Goal: Transaction & Acquisition: Register for event/course

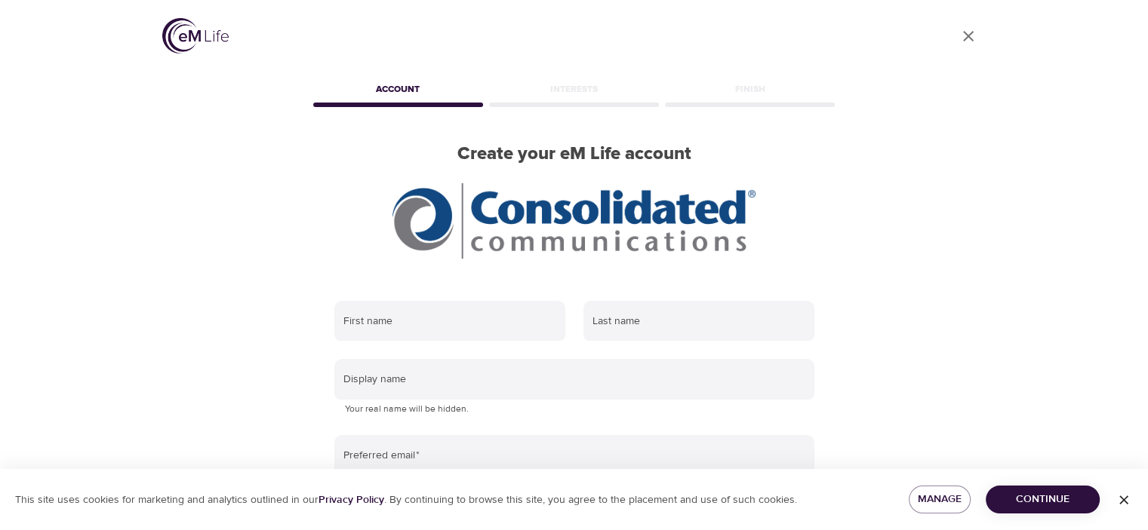
scroll to position [75, 0]
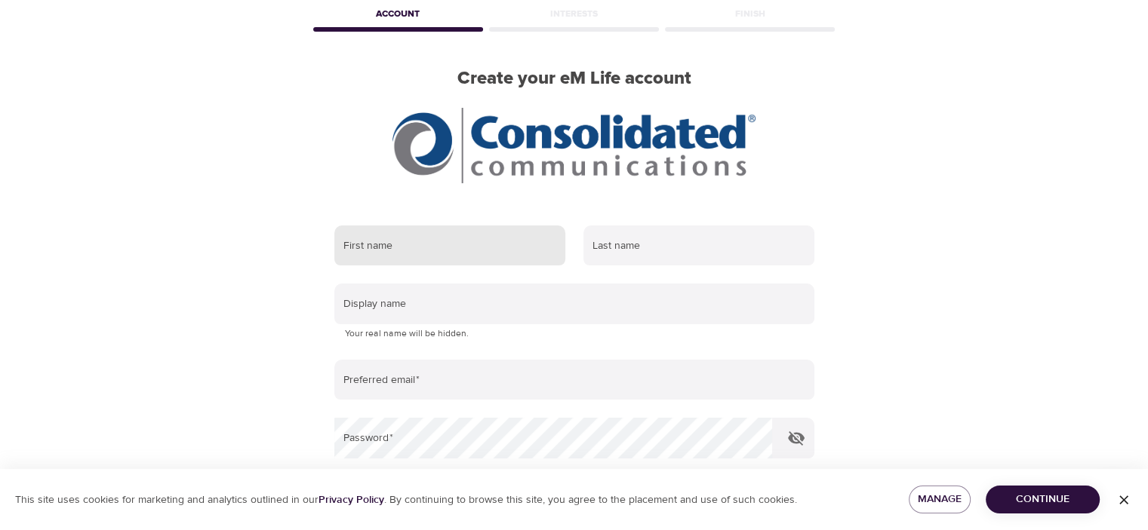
click at [404, 243] on input "text" at bounding box center [449, 246] width 231 height 41
type input "Lance"
type input "Casey"
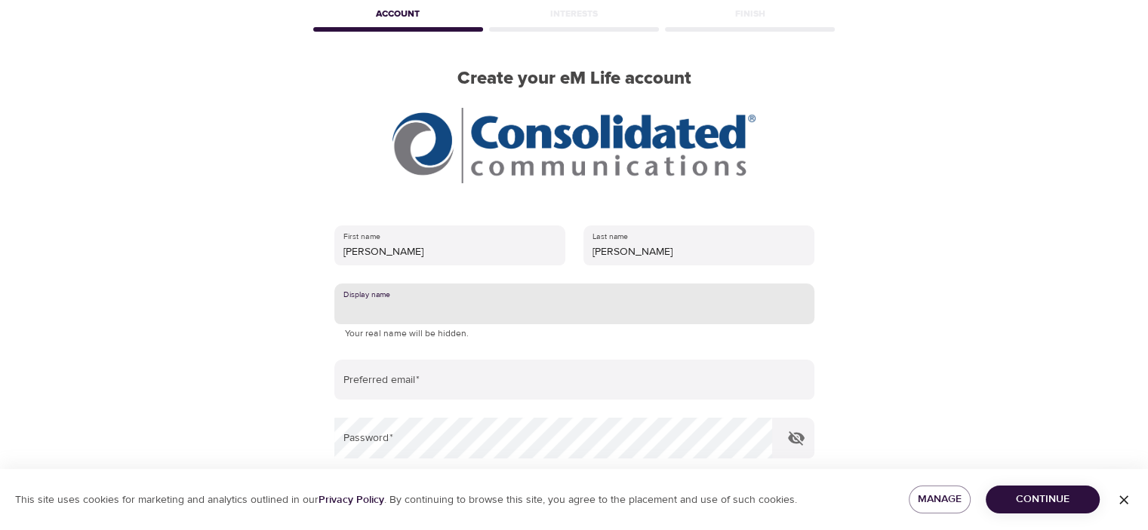
click at [447, 306] on input "text" at bounding box center [574, 304] width 480 height 41
type input "LColburn"
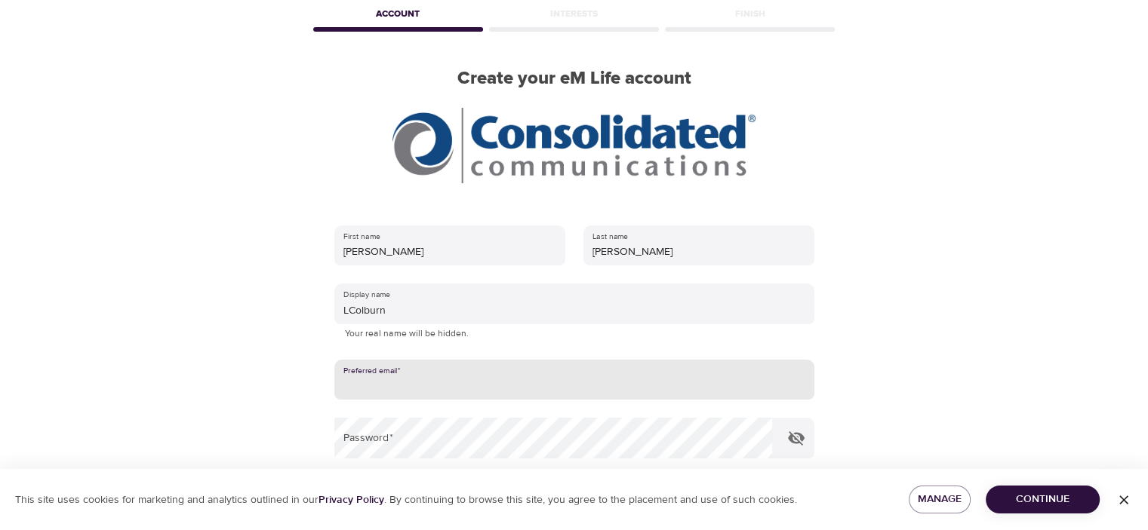
click at [435, 383] on input "email" at bounding box center [574, 380] width 480 height 41
type input "lance.casey@consolidated.com"
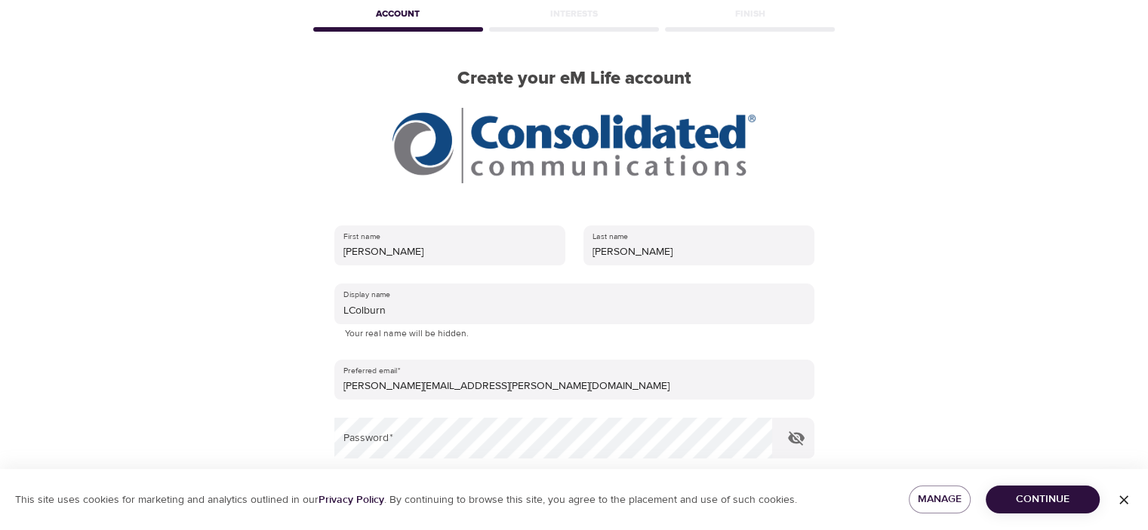
click at [252, 216] on div "User Profile Account Interests Finish Create your eM Life account First name La…" at bounding box center [574, 190] width 860 height 530
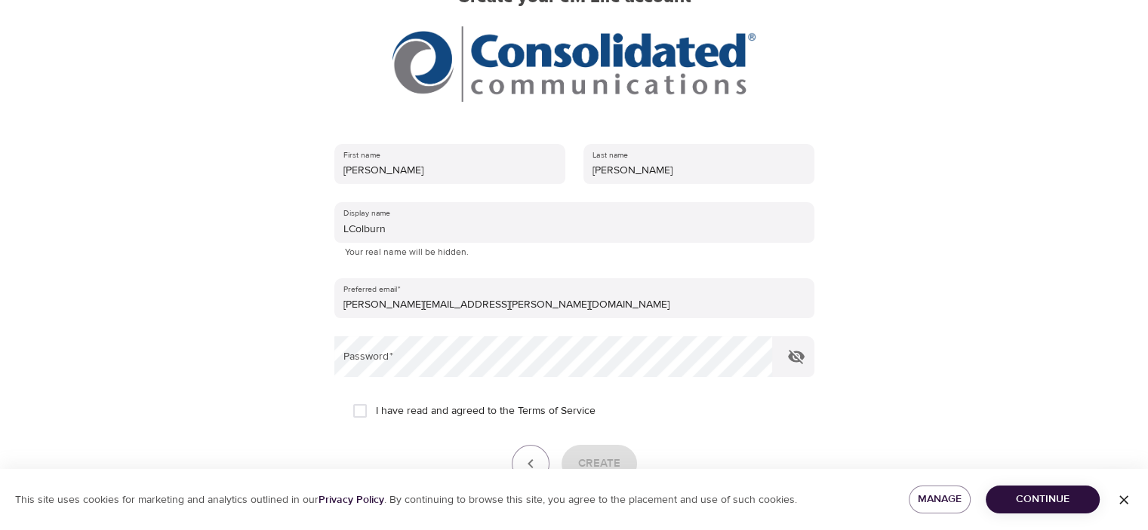
scroll to position [252, 0]
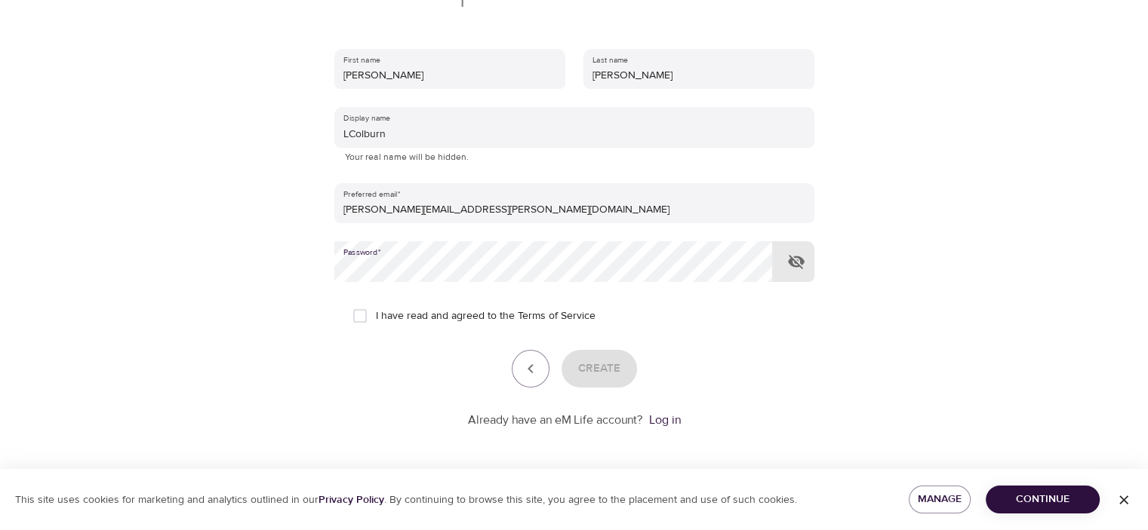
click at [364, 315] on input "I have read and agreed to the Terms of Service" at bounding box center [360, 316] width 32 height 32
checkbox input "true"
click at [795, 262] on icon "button" at bounding box center [796, 262] width 17 height 14
click at [795, 262] on icon "button" at bounding box center [796, 262] width 17 height 11
click at [587, 362] on span "Create" at bounding box center [599, 369] width 42 height 20
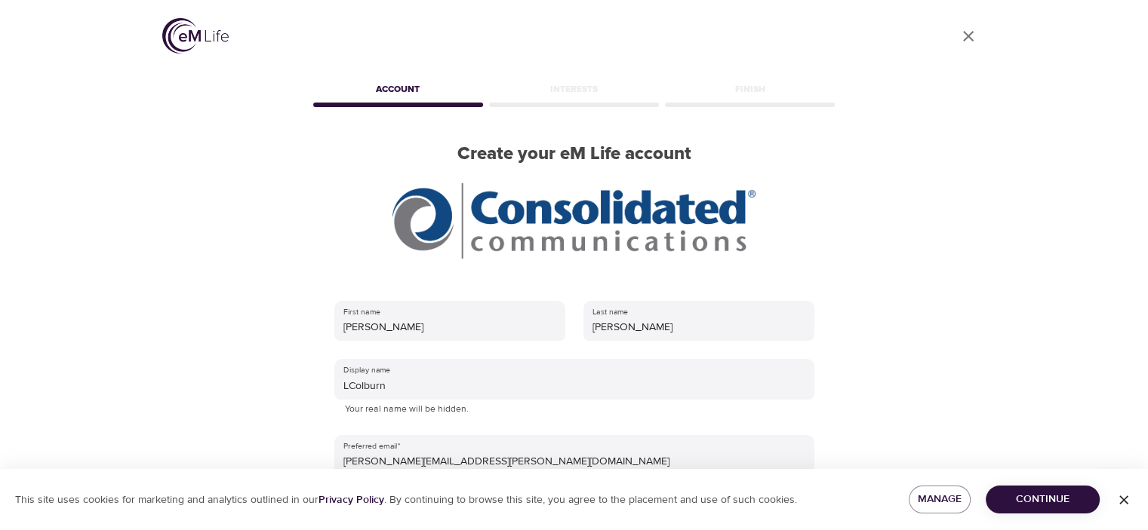
scroll to position [151, 0]
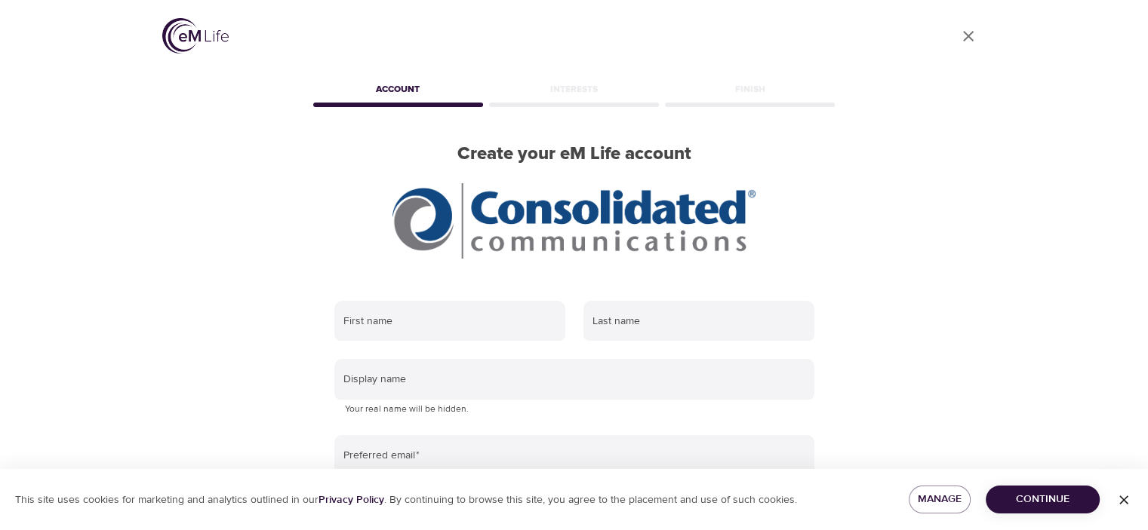
click at [390, 95] on div "Account" at bounding box center [398, 92] width 176 height 30
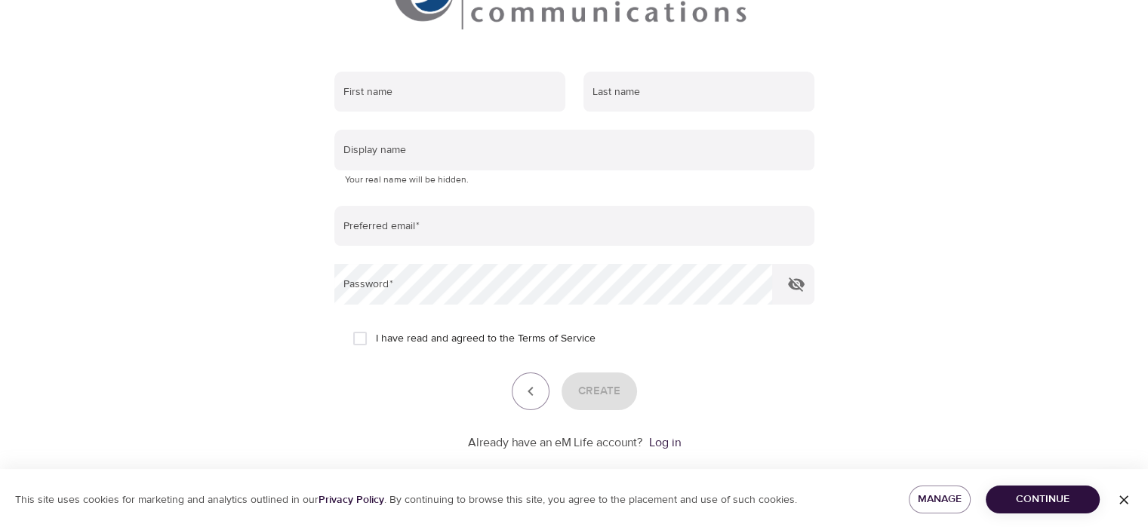
scroll to position [252, 0]
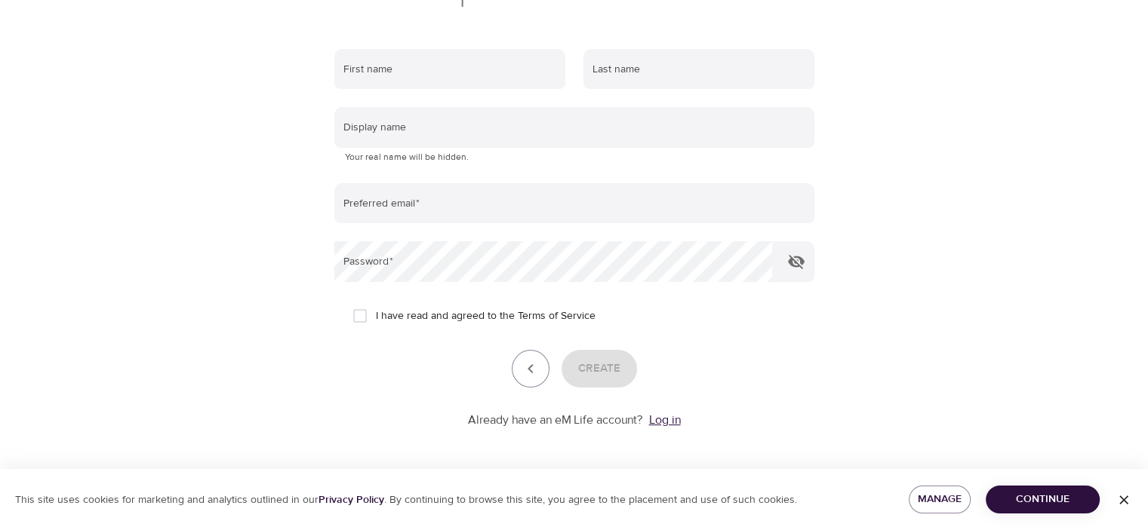
click at [660, 419] on link "Log in" at bounding box center [665, 420] width 32 height 15
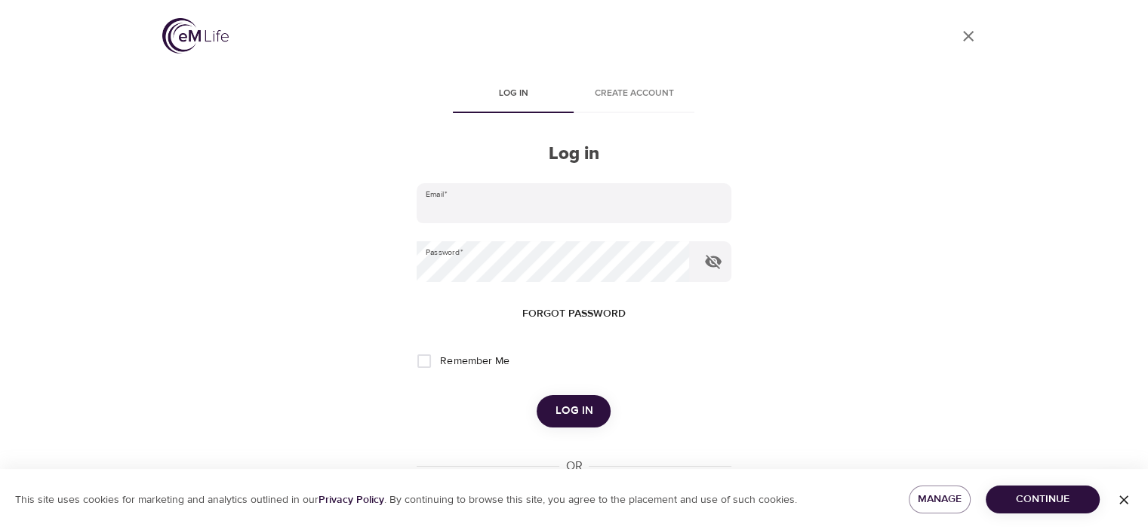
type input "[PERSON_NAME][EMAIL_ADDRESS][PERSON_NAME][DOMAIN_NAME]"
click at [426, 360] on input "Remember Me" at bounding box center [424, 362] width 32 height 32
checkbox input "true"
click at [567, 415] on span "Log in" at bounding box center [574, 411] width 38 height 20
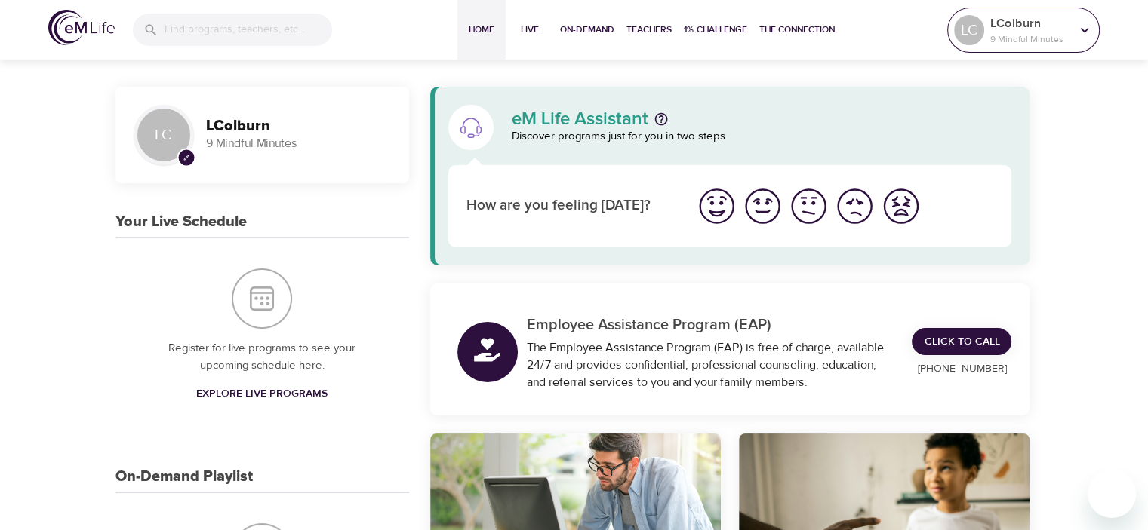
click at [1083, 32] on icon at bounding box center [1084, 30] width 17 height 17
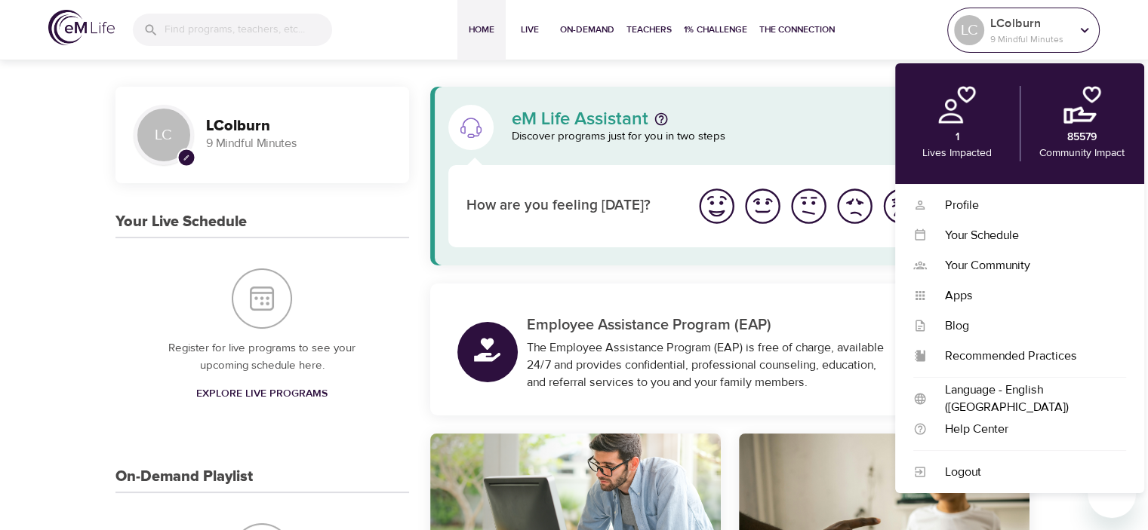
click at [1083, 28] on icon at bounding box center [1084, 30] width 17 height 17
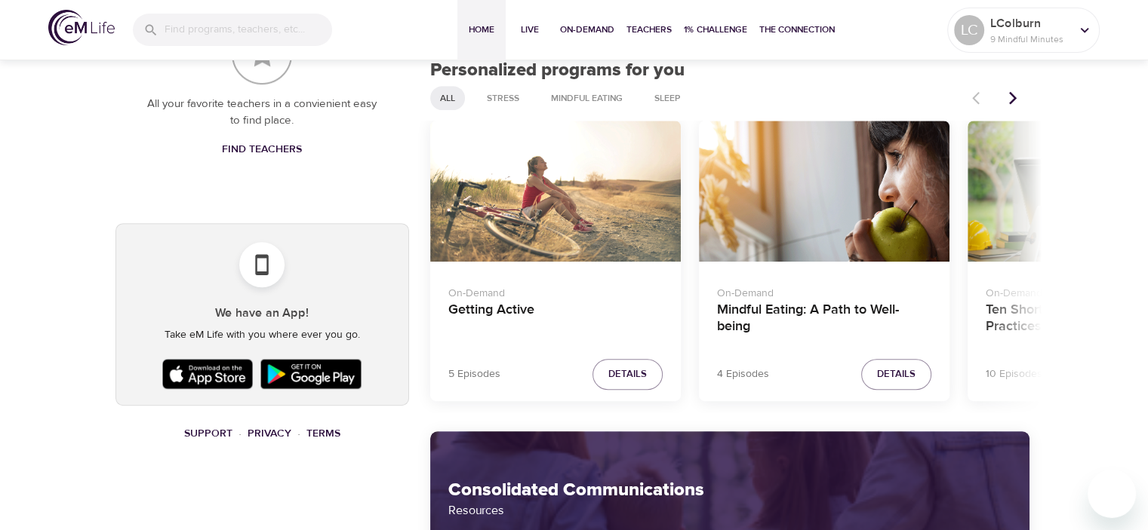
scroll to position [679, 0]
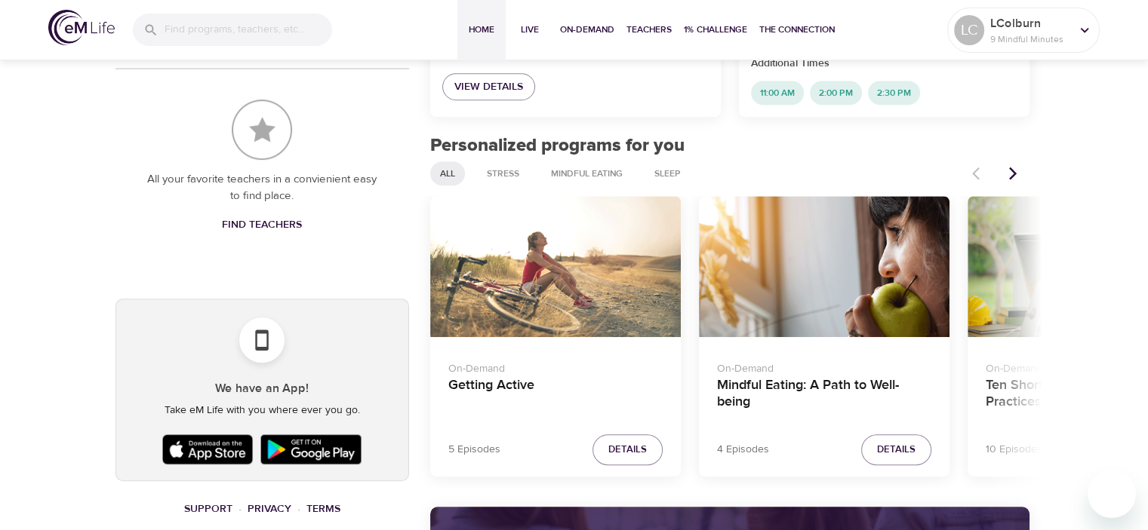
click at [1015, 171] on icon "Next items" at bounding box center [1012, 173] width 15 height 15
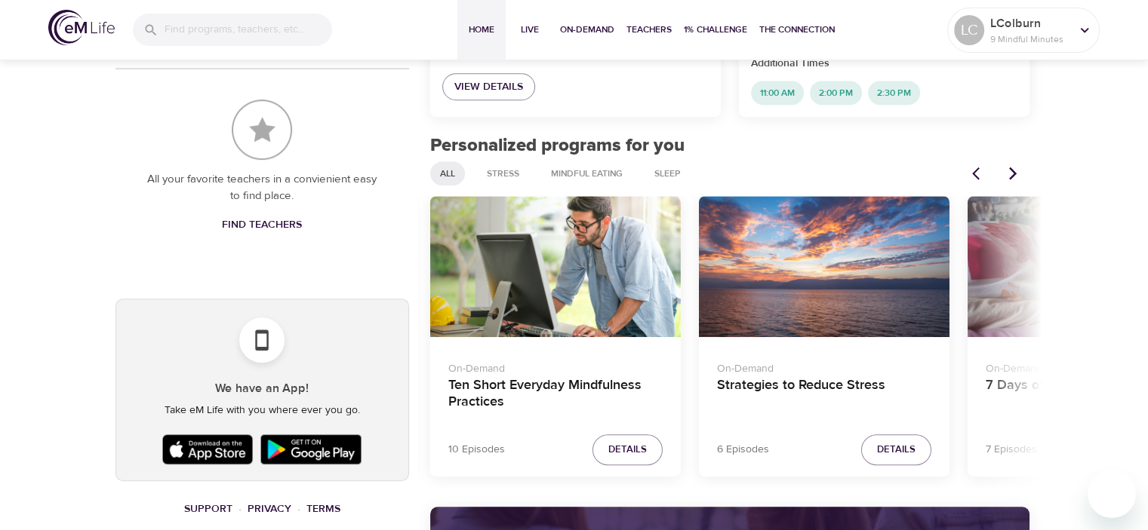
click at [1014, 170] on icon "Next items" at bounding box center [1012, 173] width 15 height 15
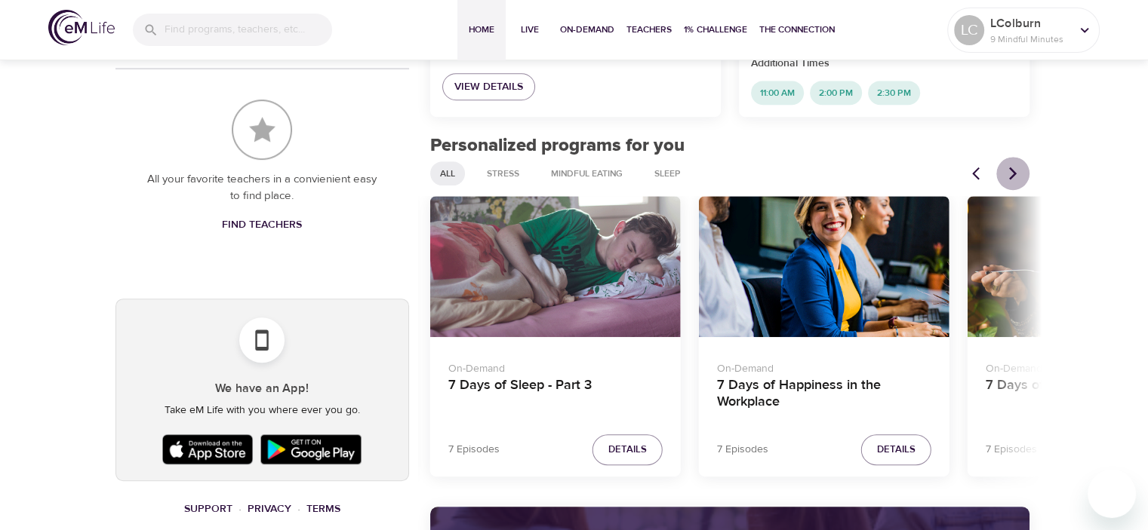
click at [1014, 170] on icon "Next items" at bounding box center [1012, 173] width 15 height 15
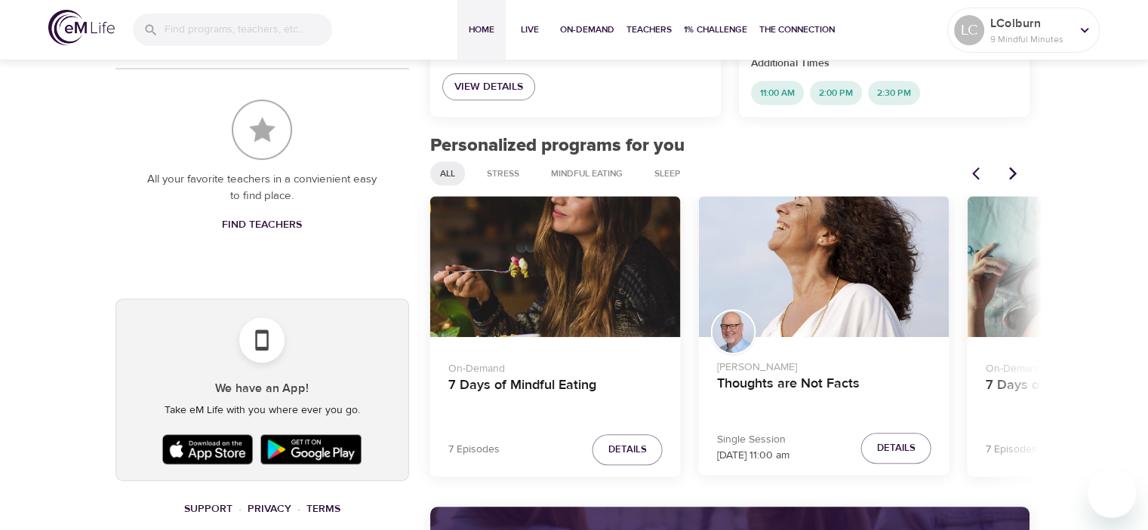
click at [1014, 169] on icon "Next items" at bounding box center [1012, 173] width 15 height 15
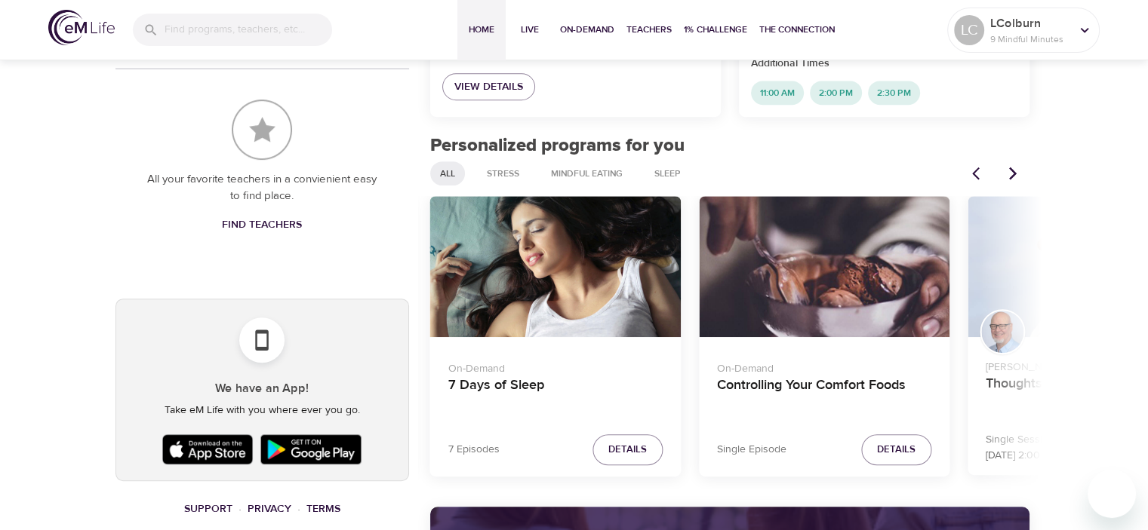
click at [1014, 169] on icon "Next items" at bounding box center [1012, 173] width 15 height 15
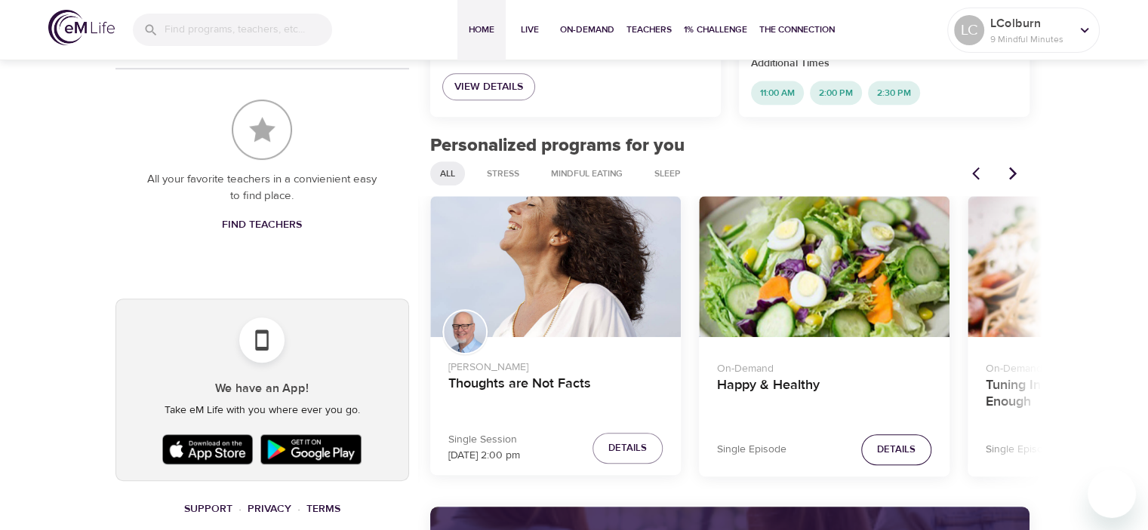
click at [893, 452] on span "Details" at bounding box center [896, 449] width 38 height 17
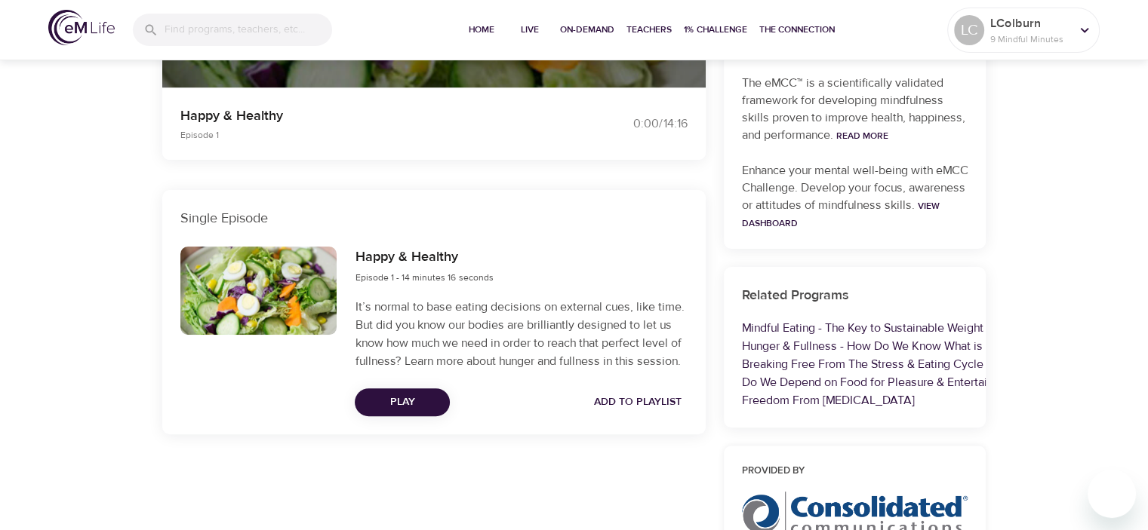
scroll to position [359, 0]
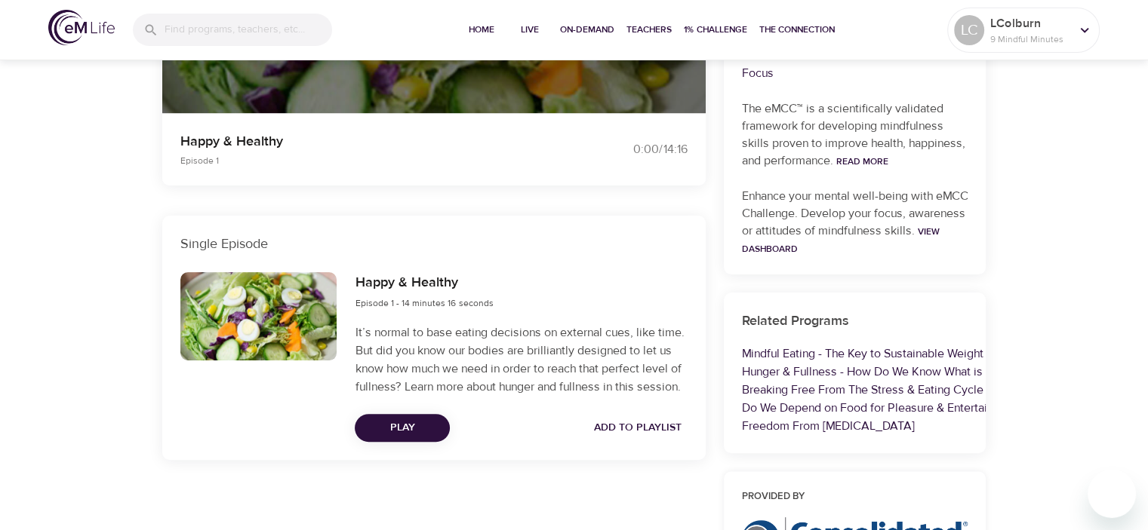
click at [404, 422] on span "Play" at bounding box center [402, 428] width 71 height 19
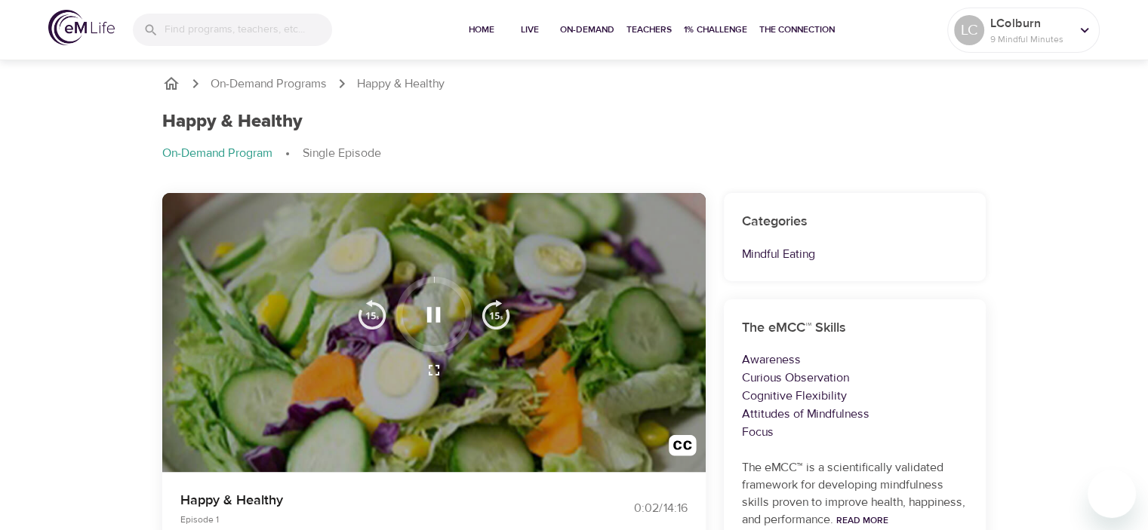
scroll to position [75, 0]
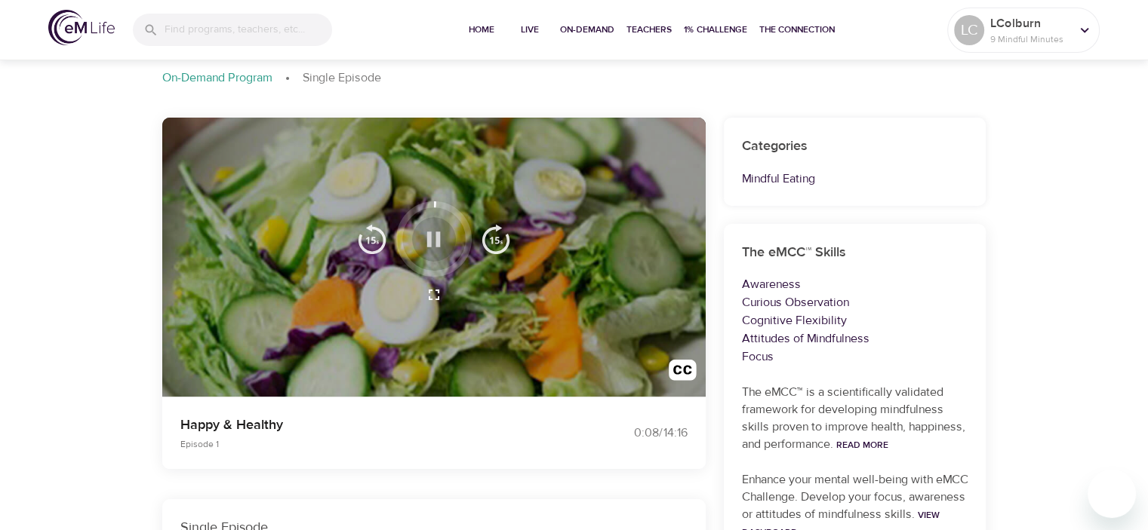
click at [433, 238] on icon "button" at bounding box center [433, 239] width 26 height 26
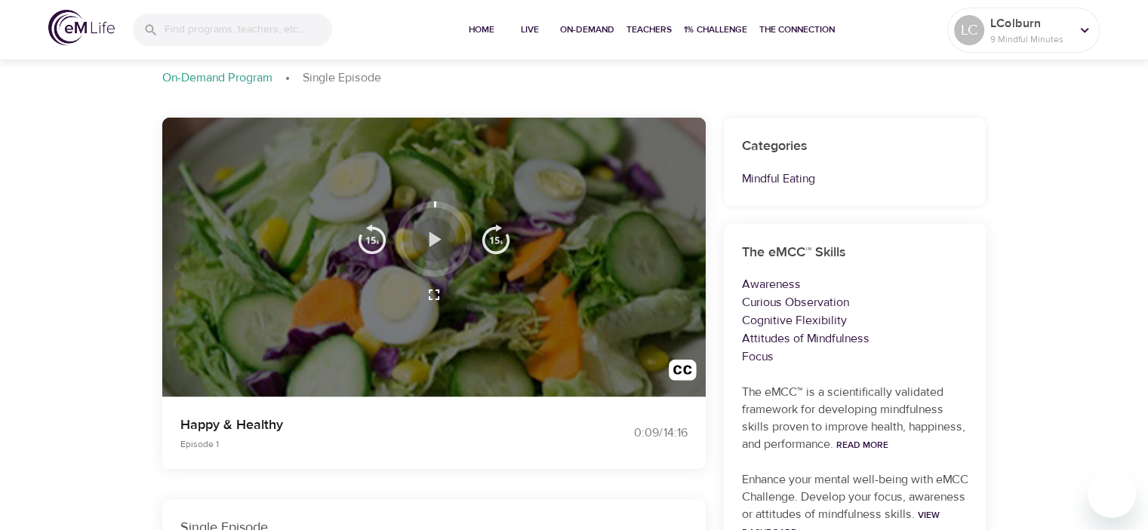
click at [439, 235] on icon "button" at bounding box center [433, 239] width 26 height 26
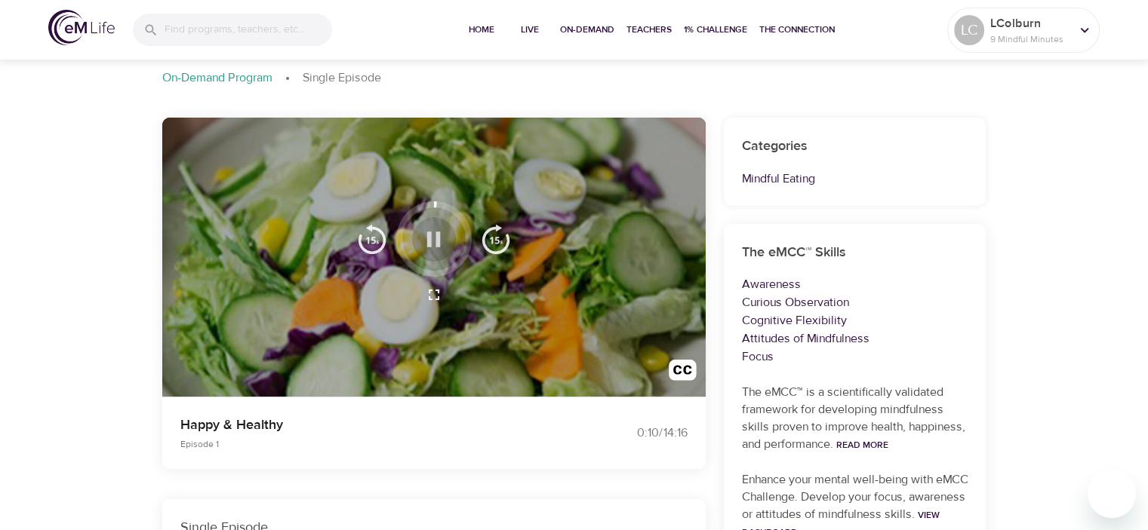
click at [432, 238] on icon "button" at bounding box center [433, 239] width 26 height 26
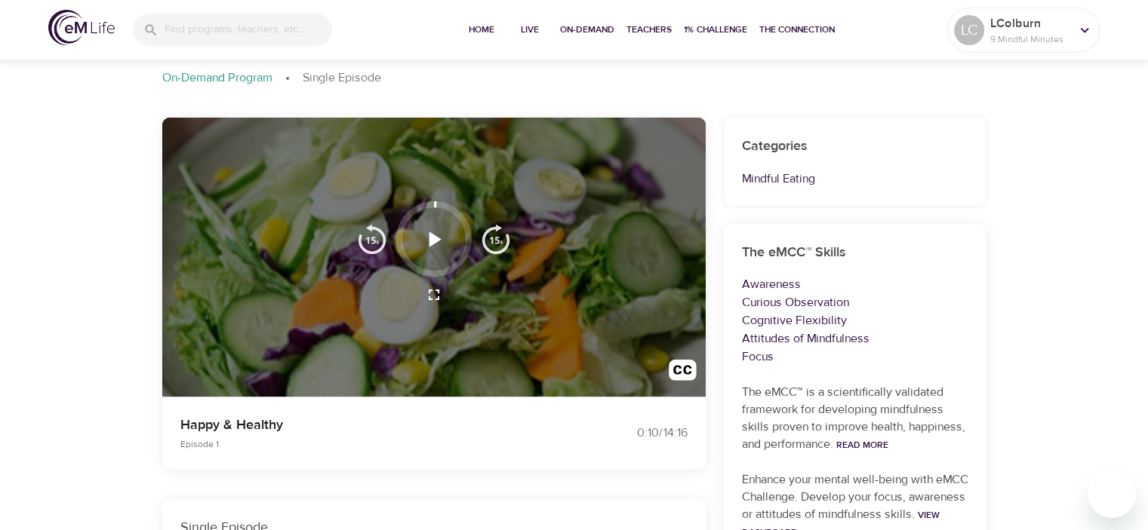
click at [432, 234] on icon "button" at bounding box center [433, 239] width 26 height 26
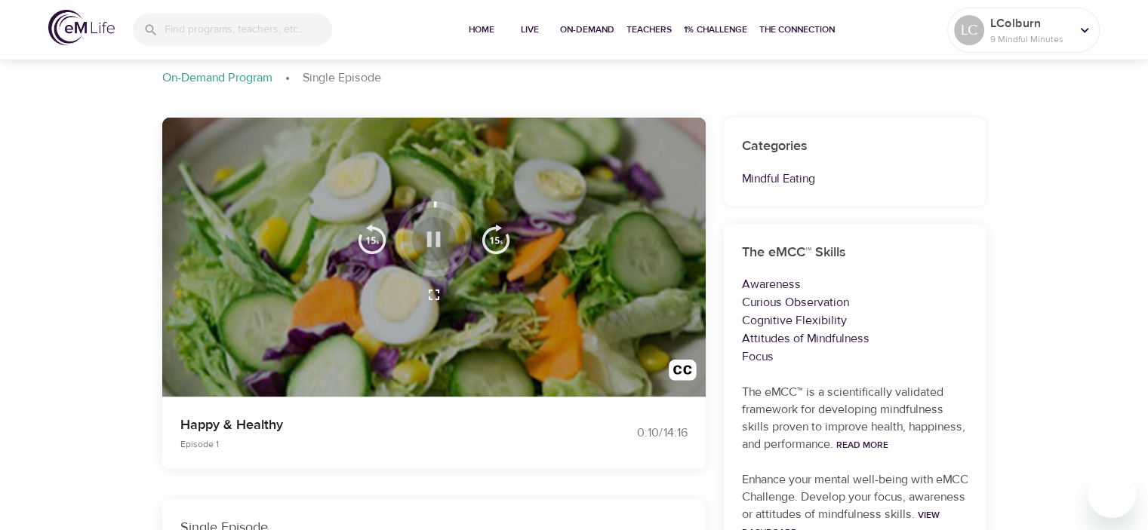
click at [433, 233] on icon "button" at bounding box center [433, 239] width 26 height 26
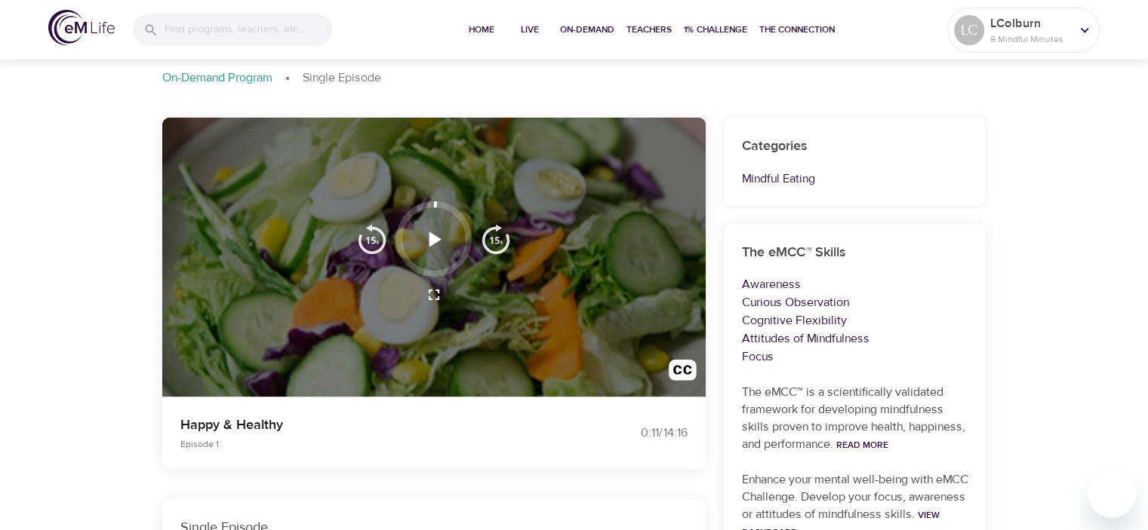
click at [437, 237] on icon "button" at bounding box center [435, 239] width 12 height 15
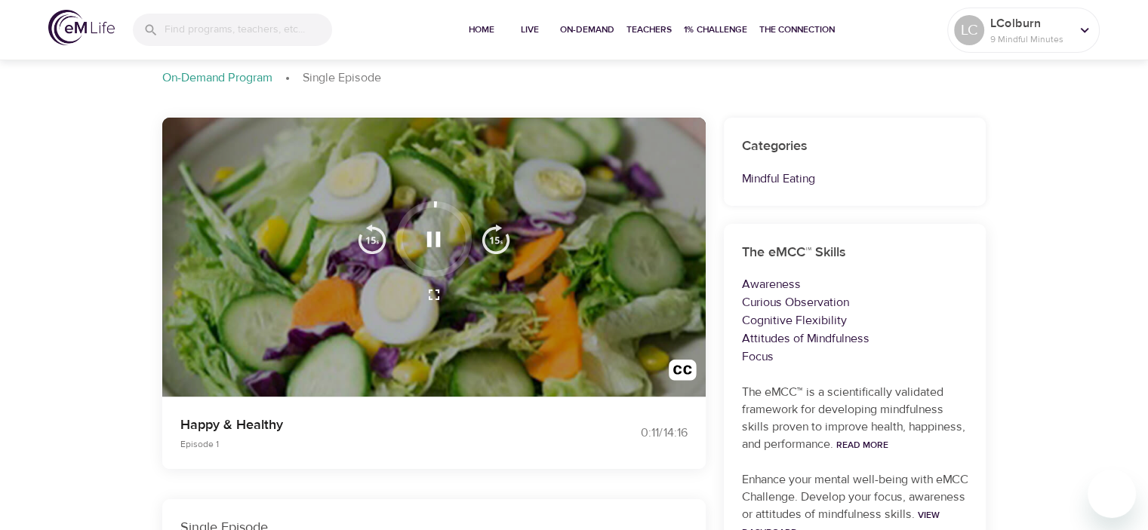
click at [435, 235] on icon "button" at bounding box center [433, 239] width 26 height 26
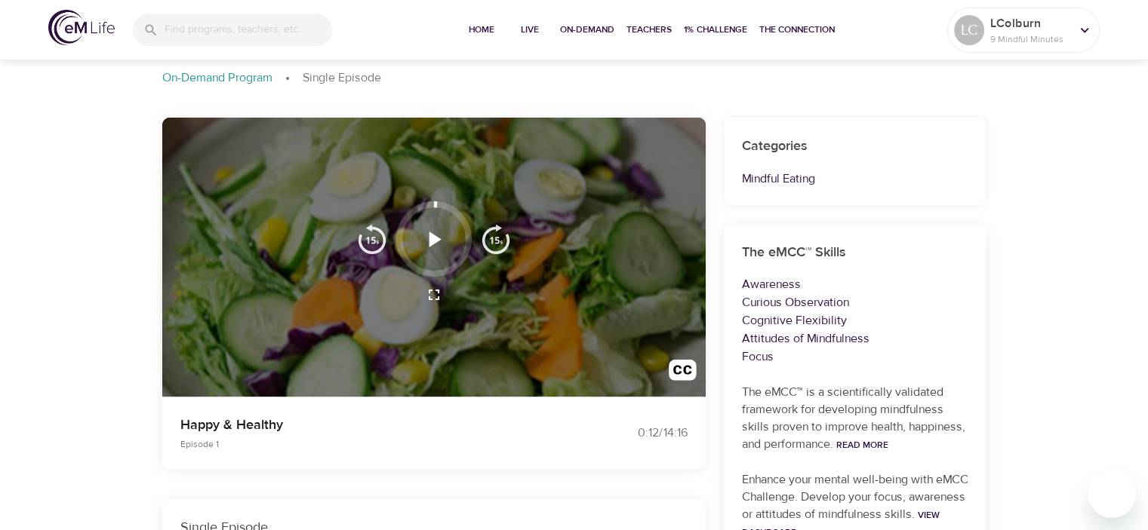
click at [438, 237] on icon "button" at bounding box center [435, 239] width 12 height 15
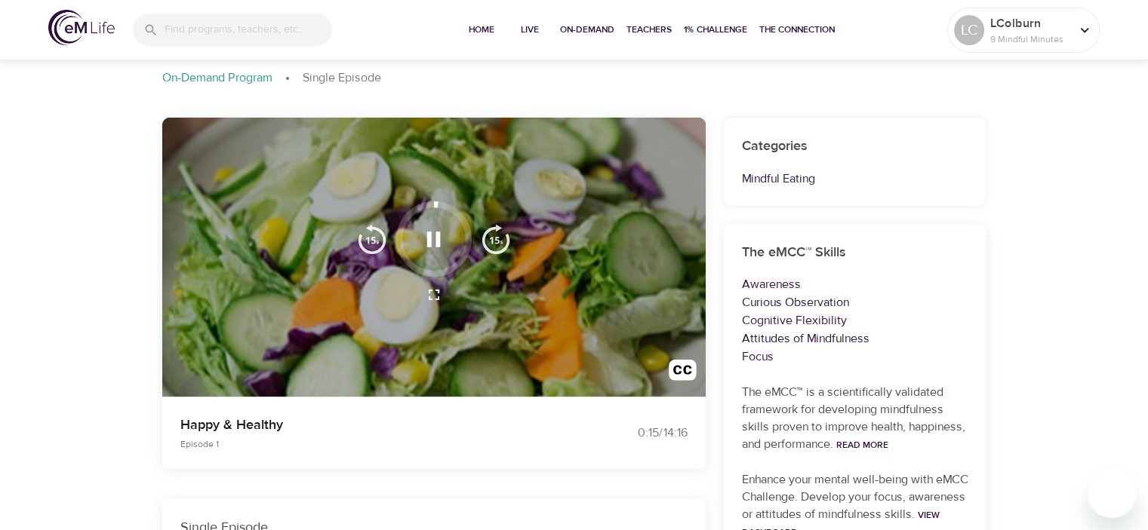
click at [432, 239] on icon "button" at bounding box center [433, 239] width 26 height 26
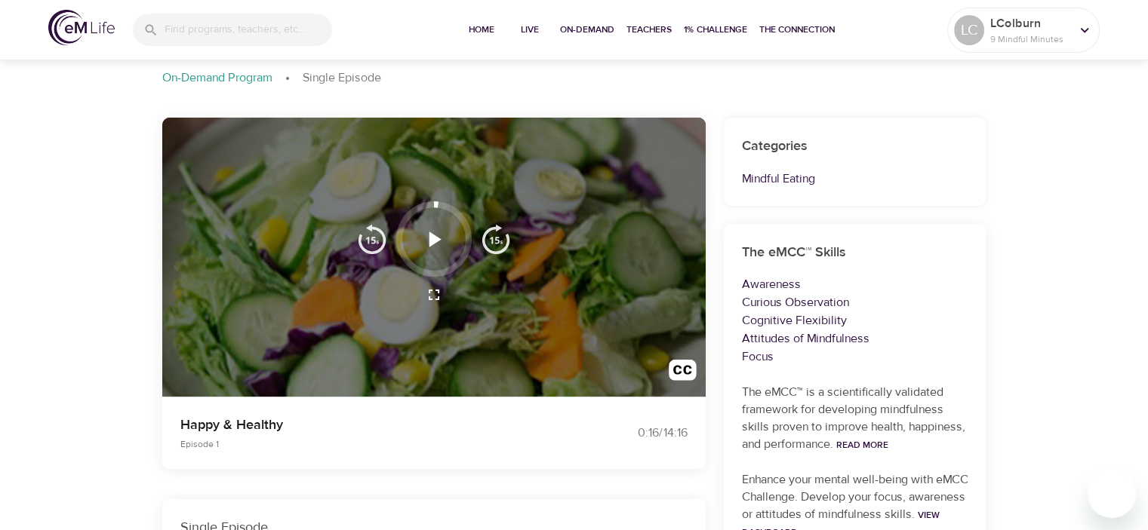
click at [424, 238] on icon "button" at bounding box center [433, 239] width 26 height 26
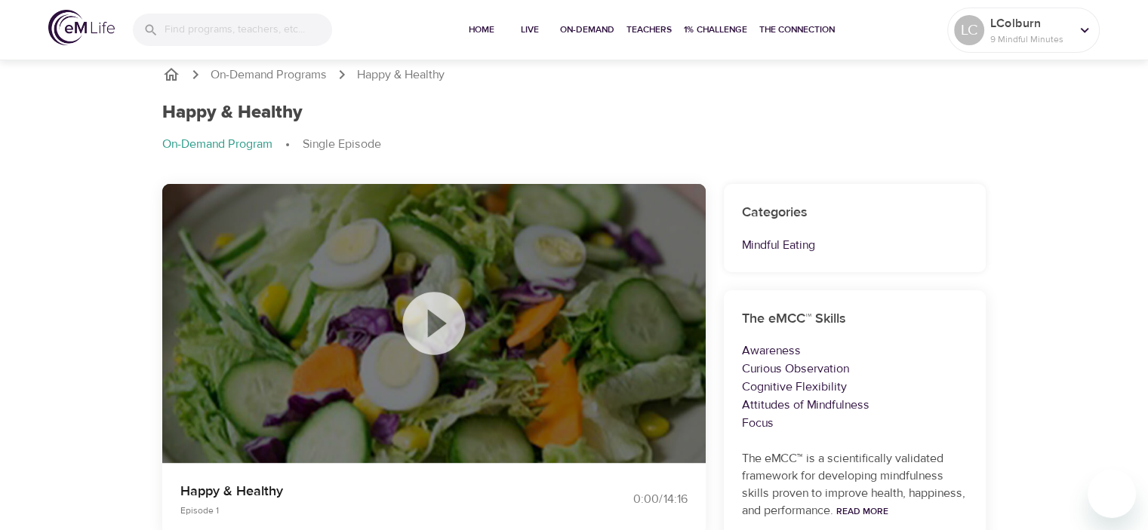
scroll to position [0, 0]
